Goal: Information Seeking & Learning: Find specific fact

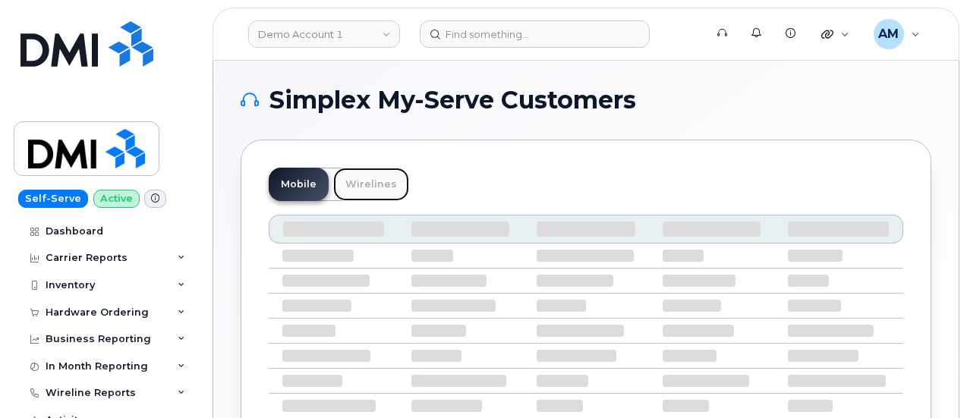
click at [357, 180] on link "Wirelines" at bounding box center [371, 184] width 76 height 33
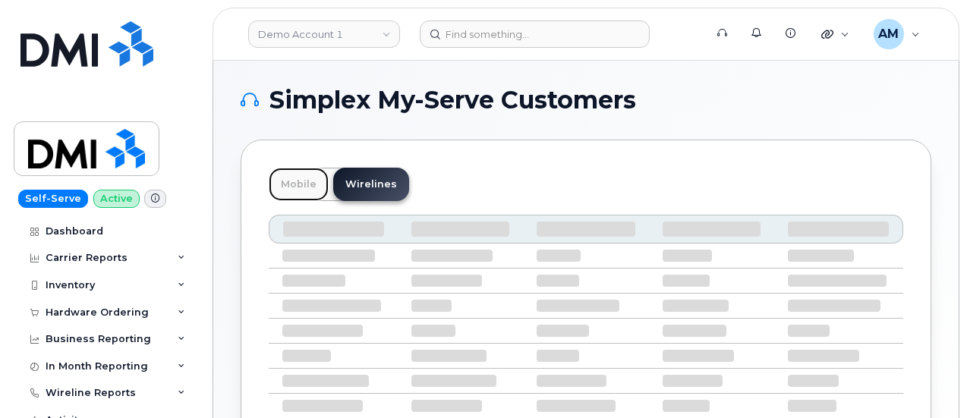
click at [297, 183] on link "Mobile" at bounding box center [299, 184] width 60 height 33
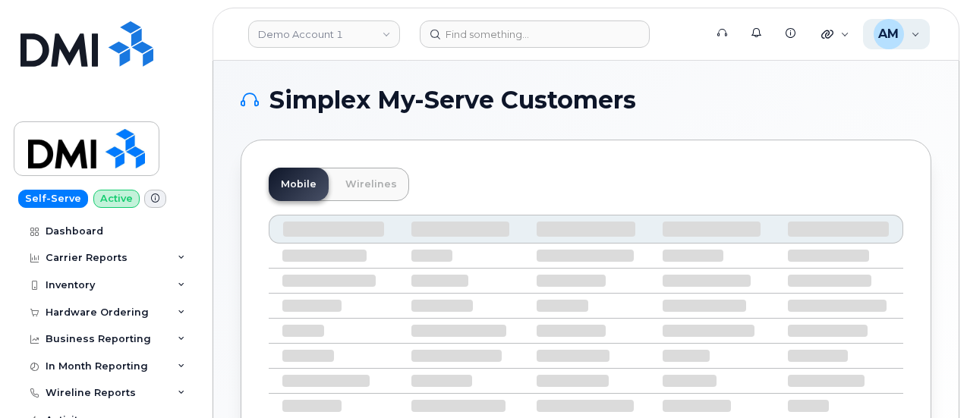
click at [895, 33] on span "AM" at bounding box center [888, 34] width 20 height 18
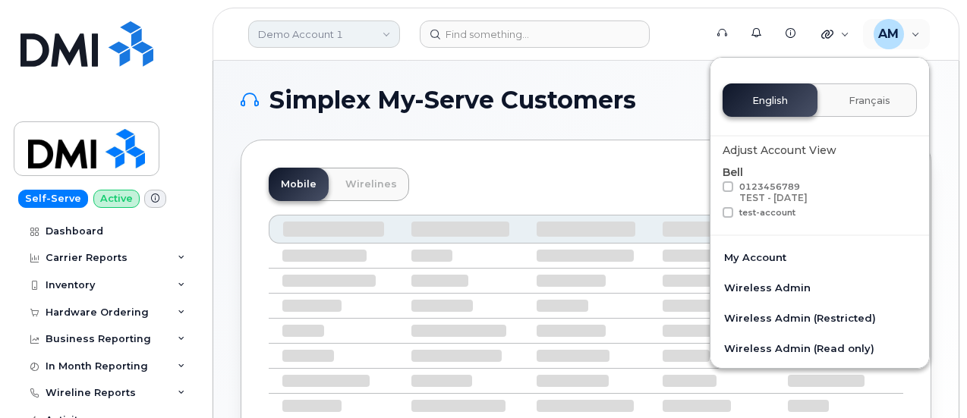
click at [355, 36] on link "Demo Account 1" at bounding box center [324, 33] width 152 height 27
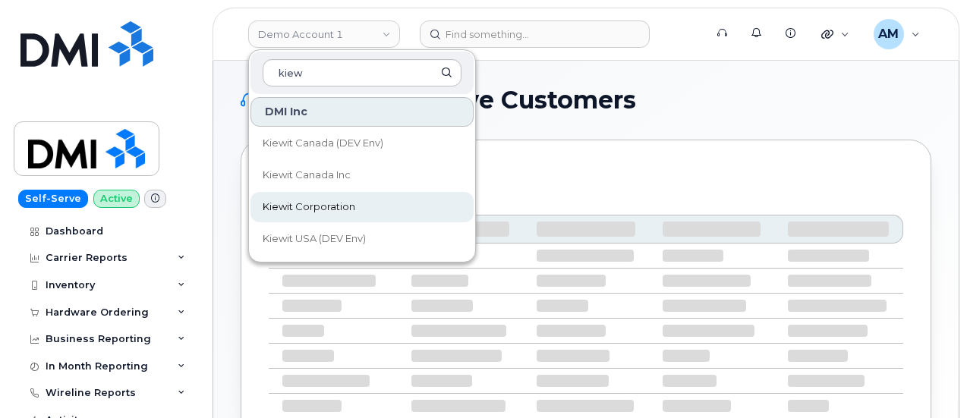
type input "kiew"
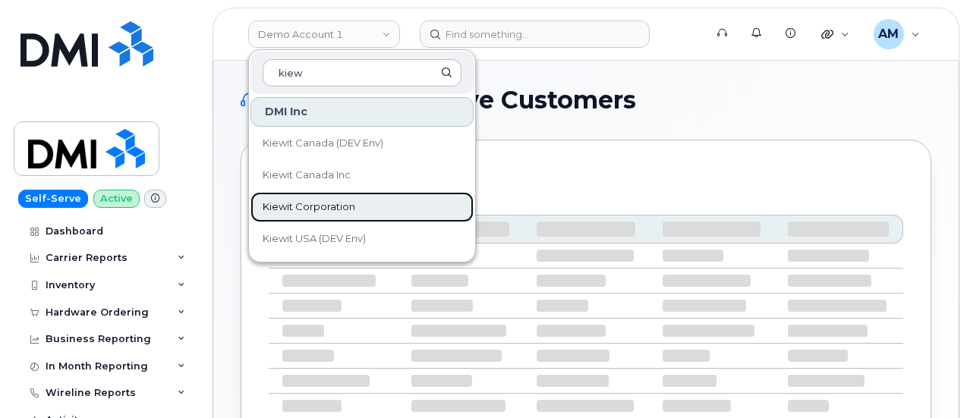
click at [349, 214] on link "Kiewit Corporation" at bounding box center [361, 207] width 223 height 30
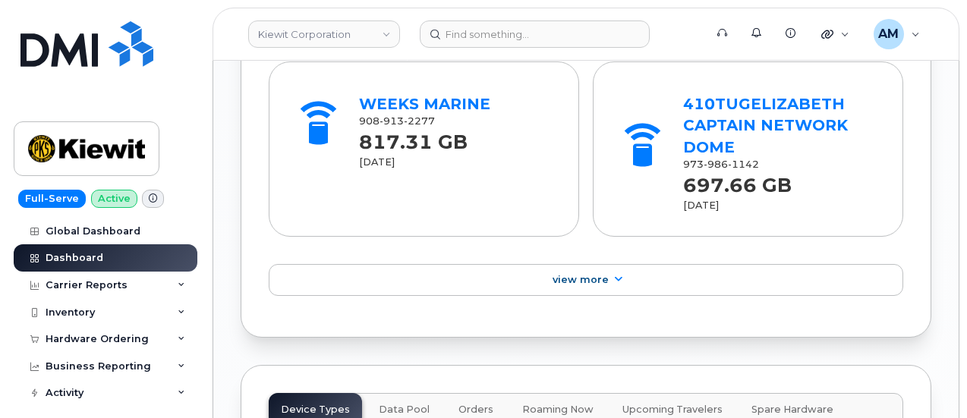
scroll to position [2428, 0]
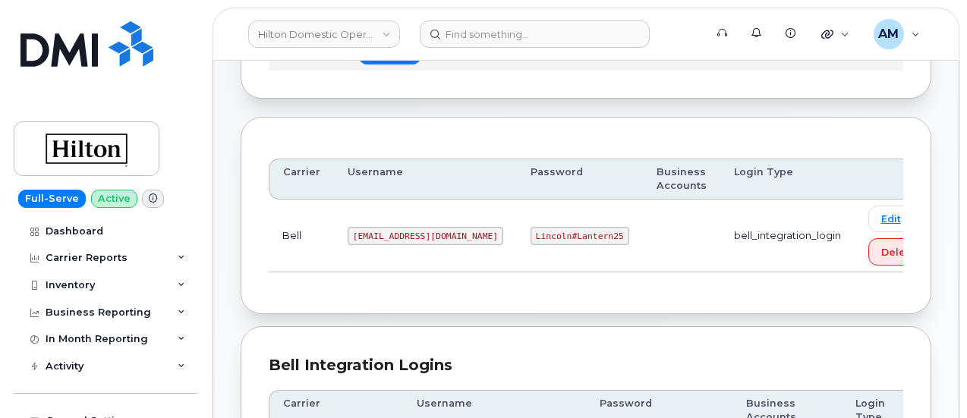
scroll to position [152, 0]
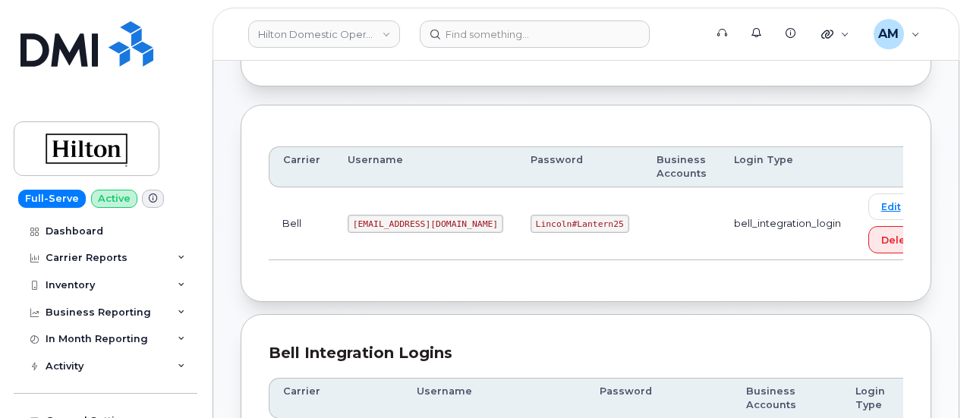
click at [396, 222] on code "ms-hilton@dminc.com" at bounding box center [426, 224] width 156 height 18
copy code "ms-hilton@dminc.com"
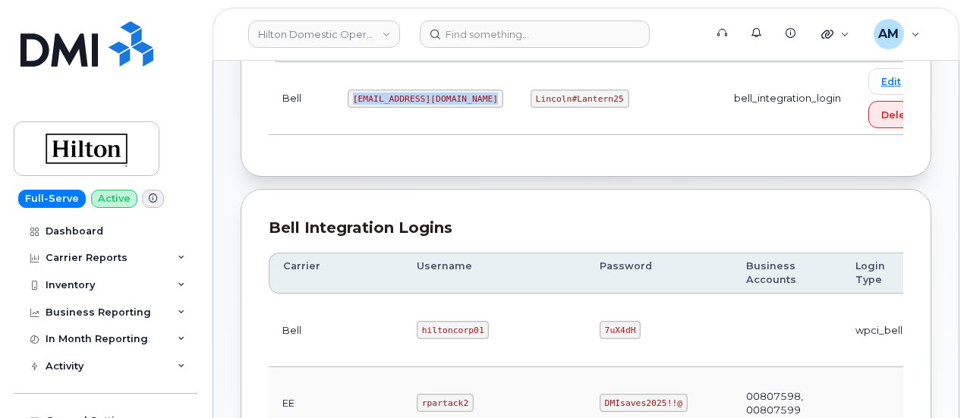
scroll to position [228, 0]
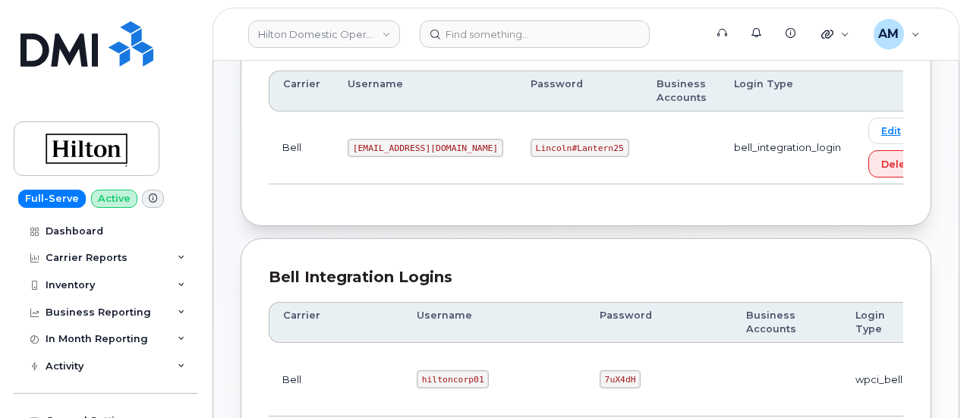
click at [424, 212] on div "Carrier Username Password Business Accounts Login Type Bell ms-hilton@dminc.com…" at bounding box center [586, 128] width 691 height 198
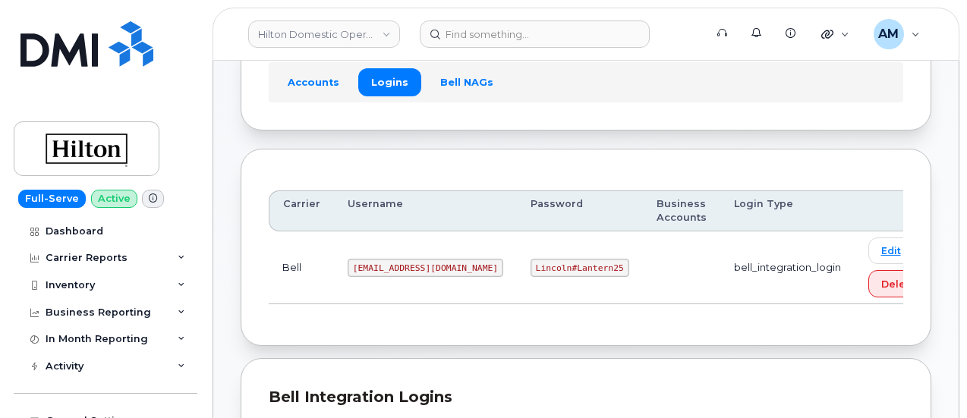
scroll to position [76, 0]
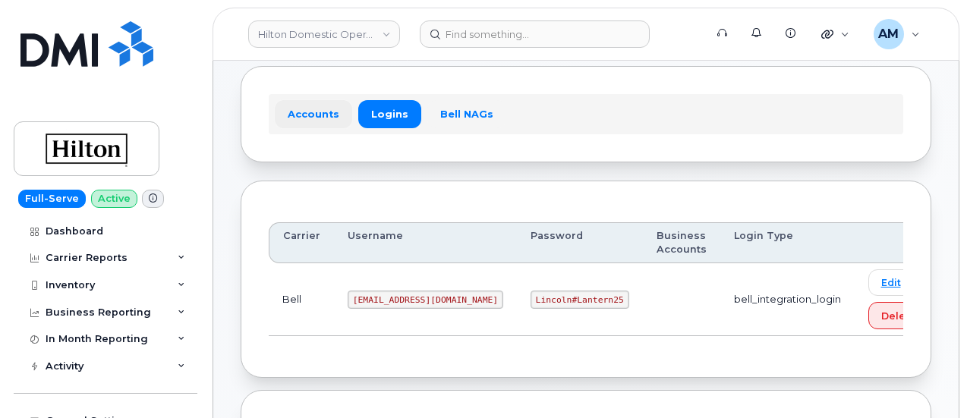
click at [307, 113] on link "Accounts" at bounding box center [313, 113] width 77 height 27
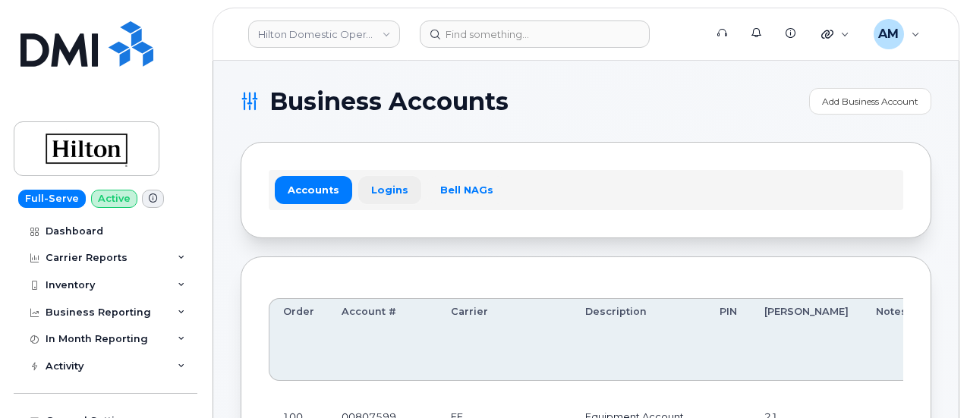
click at [386, 200] on link "Logins" at bounding box center [389, 189] width 63 height 27
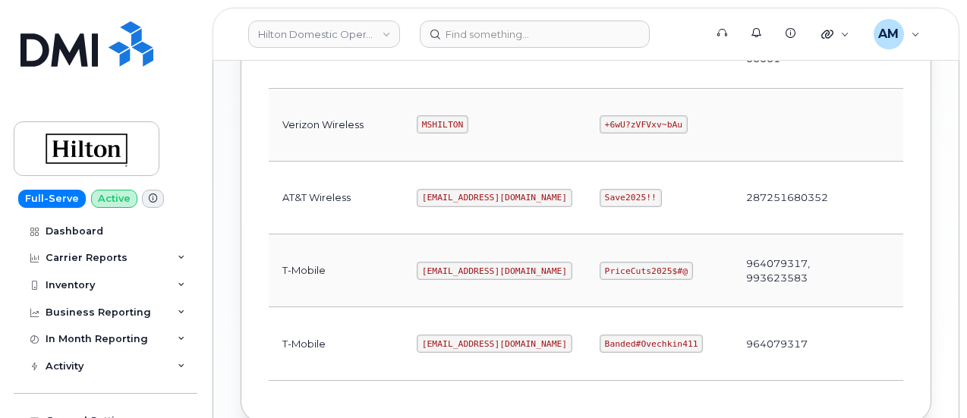
scroll to position [1076, 0]
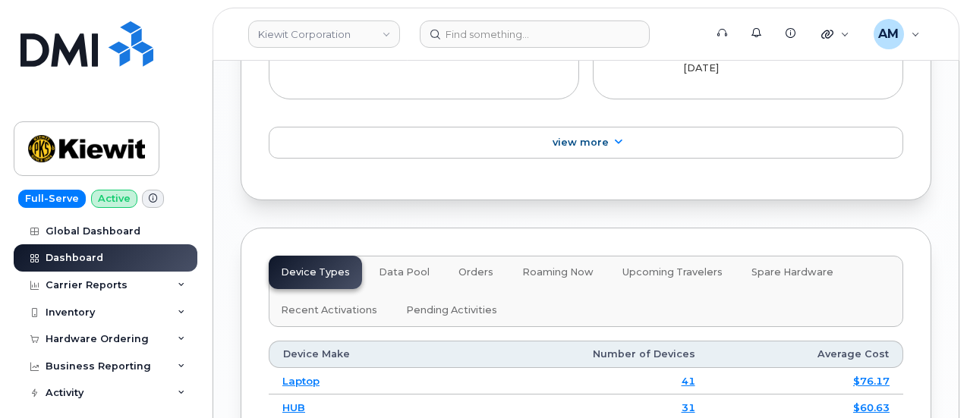
scroll to position [2201, 0]
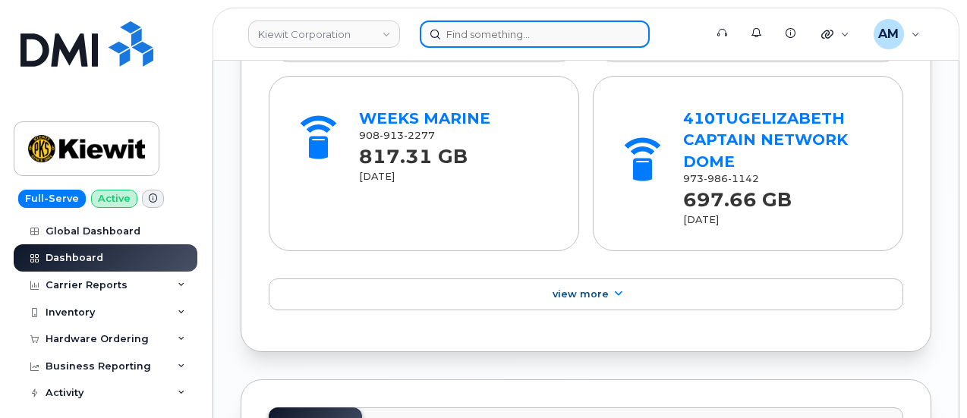
click at [454, 36] on input at bounding box center [535, 33] width 230 height 27
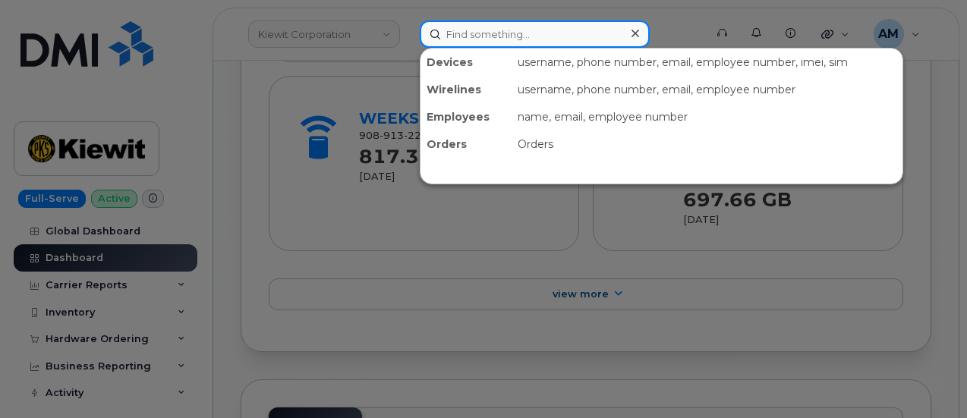
paste input "832-205-1552"
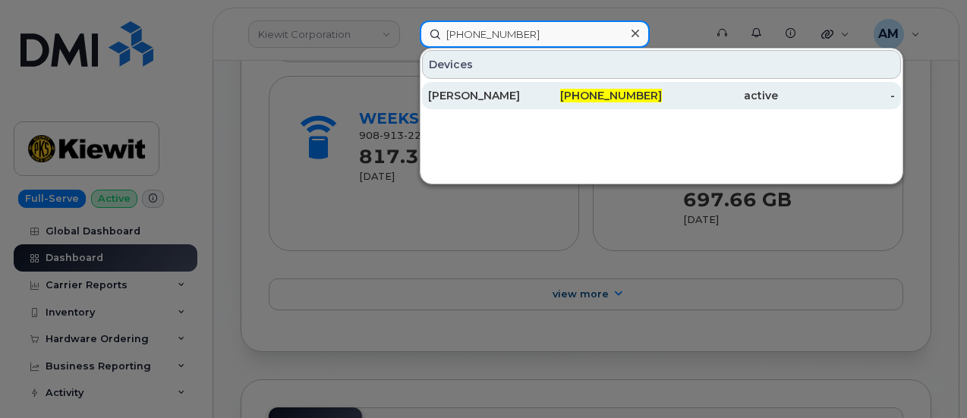
type input "832-205-1552"
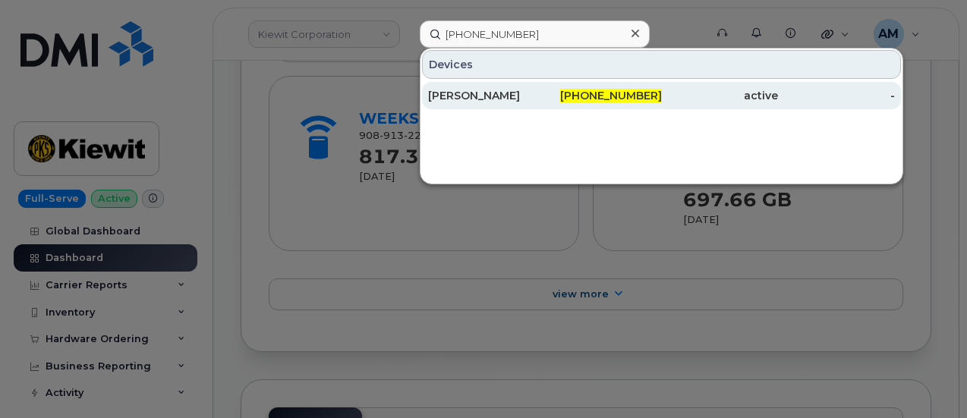
click at [570, 93] on div "832-205-1552" at bounding box center [603, 95] width 117 height 15
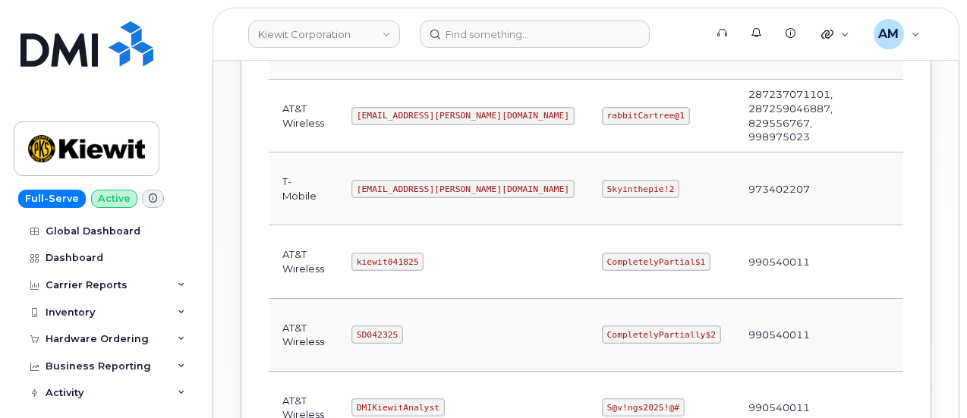
scroll to position [835, 0]
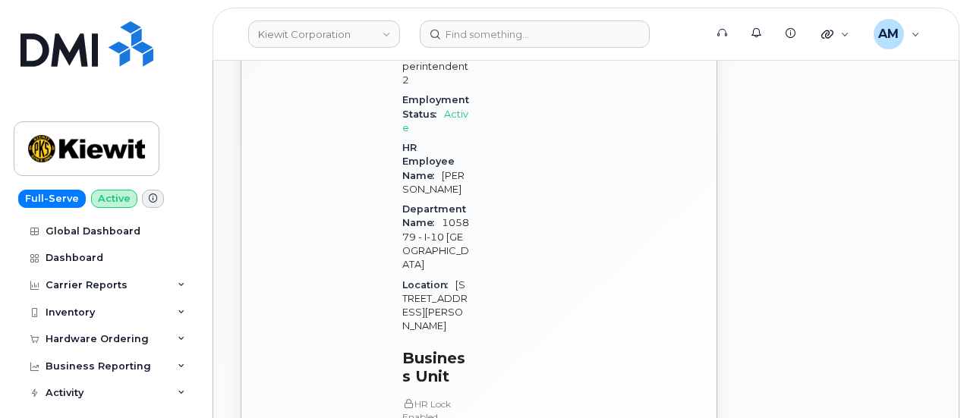
scroll to position [1442, 0]
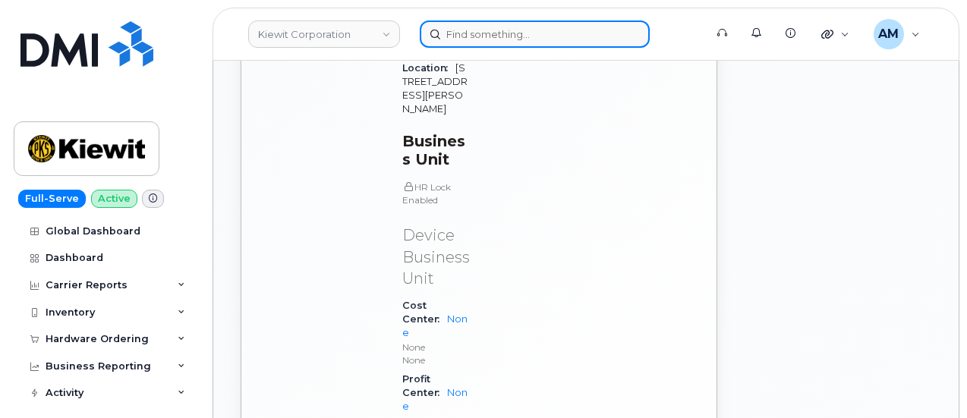
click at [452, 34] on input at bounding box center [535, 33] width 230 height 27
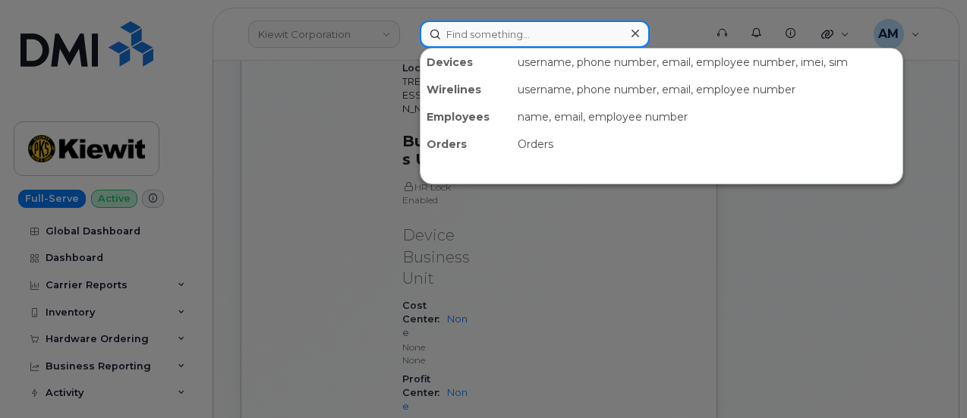
paste input "302685"
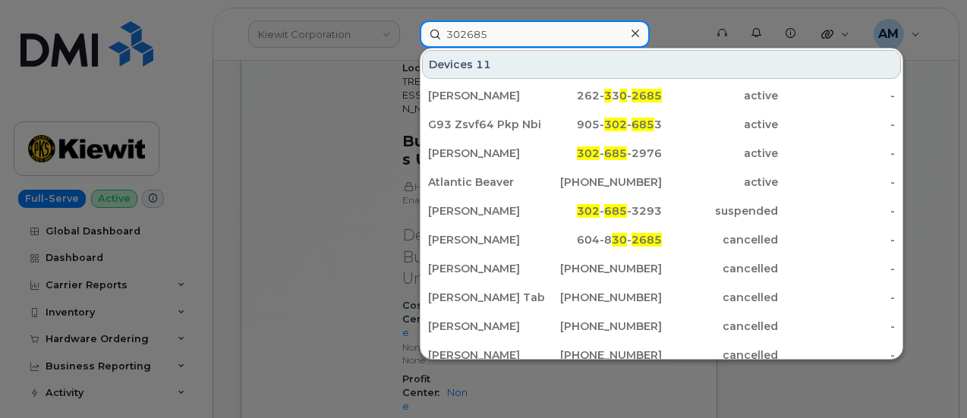
type input "302685"
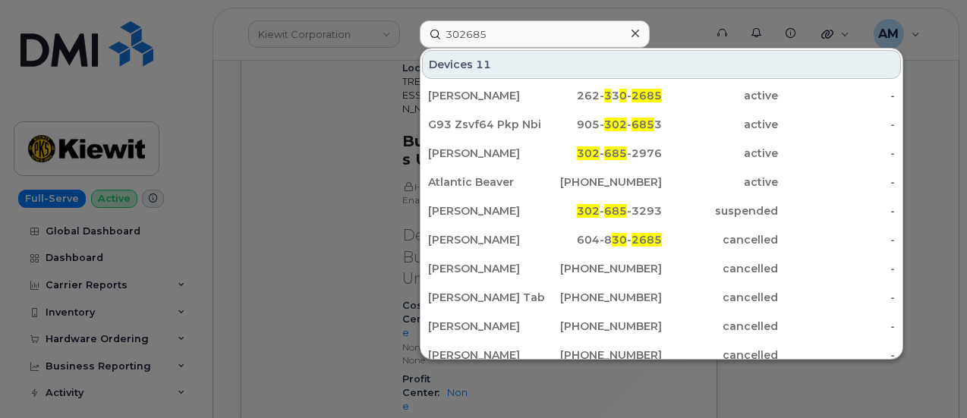
click at [642, 35] on div at bounding box center [635, 34] width 22 height 22
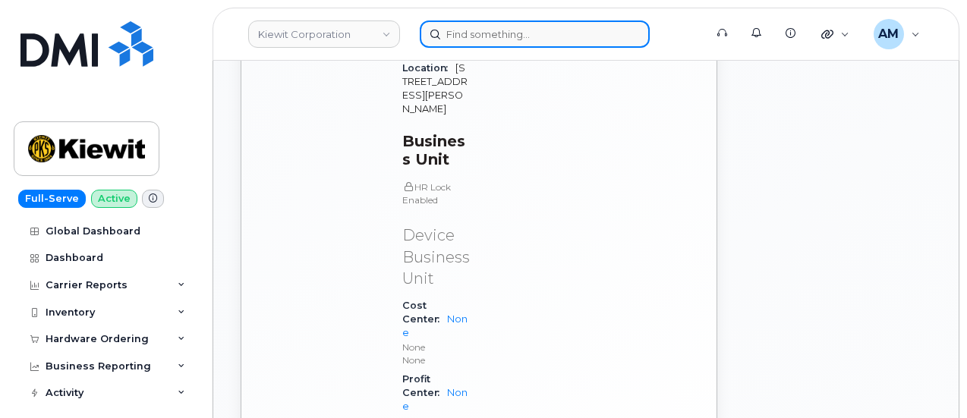
click at [469, 33] on input at bounding box center [535, 33] width 230 height 27
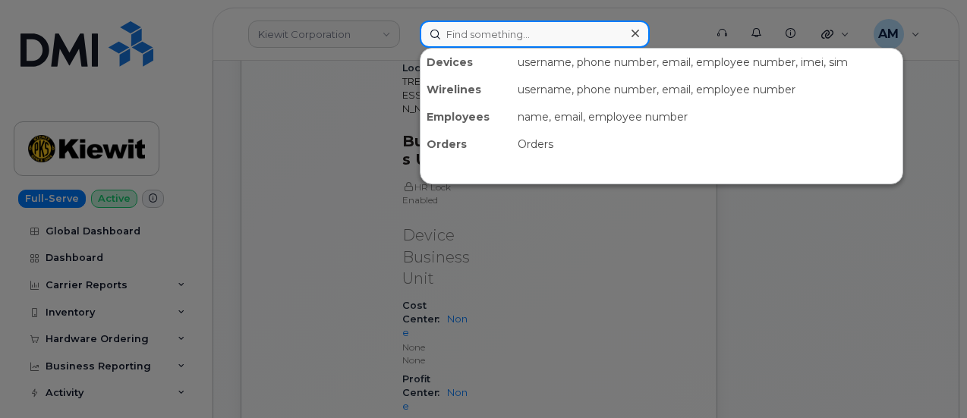
paste input "361-385-0509 i"
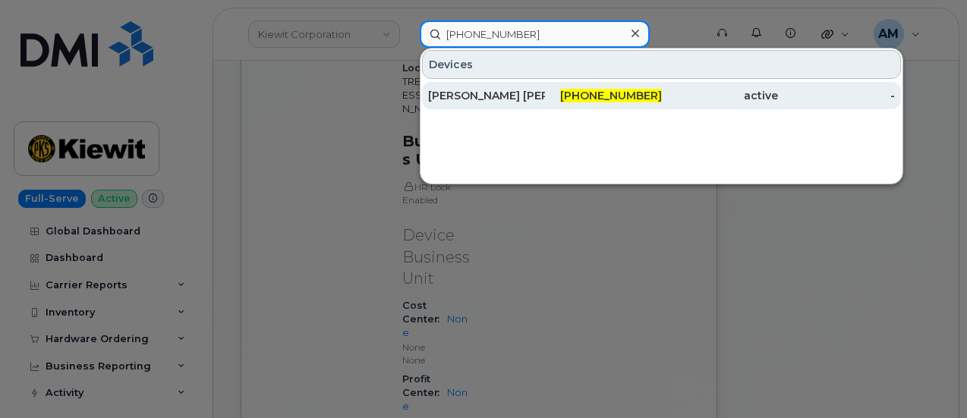
type input "361-385-0509"
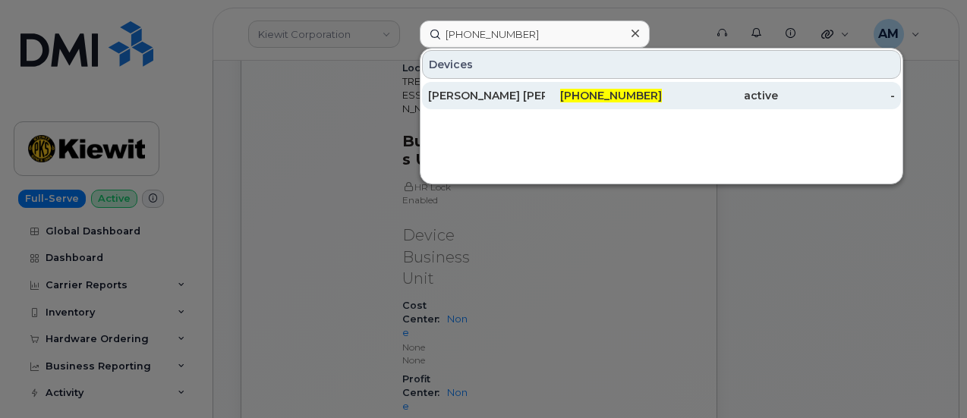
click at [521, 95] on div "Joel Gonzalez Mojena" at bounding box center [486, 95] width 117 height 15
